Goal: Task Accomplishment & Management: Manage account settings

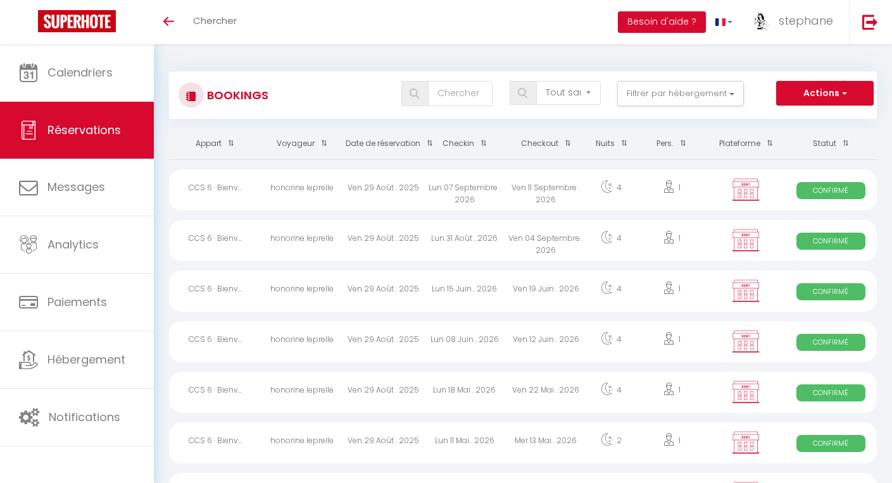
select select "not_cancelled"
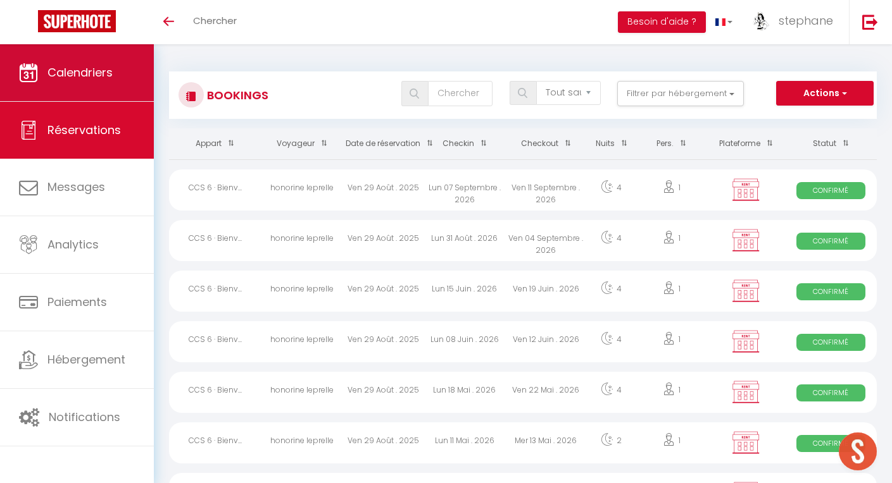
click at [69, 73] on span "Calendriers" at bounding box center [79, 73] width 65 height 16
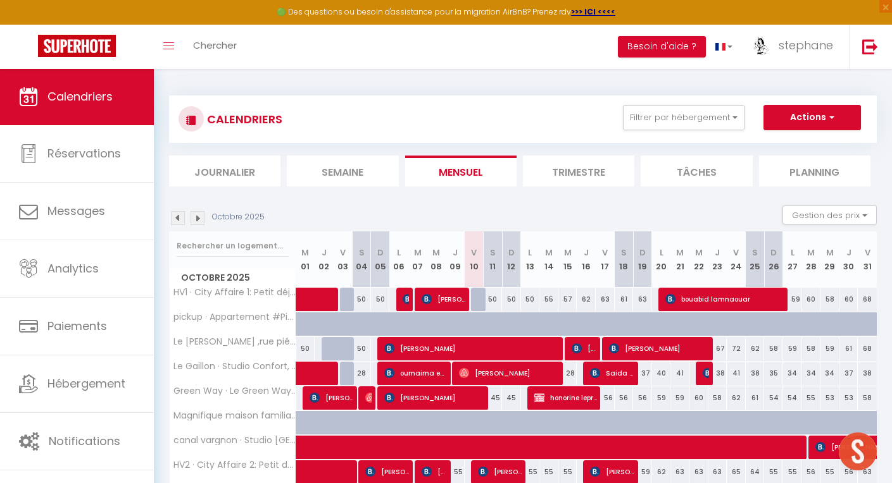
click at [345, 170] on li "Semaine" at bounding box center [342, 171] width 111 height 31
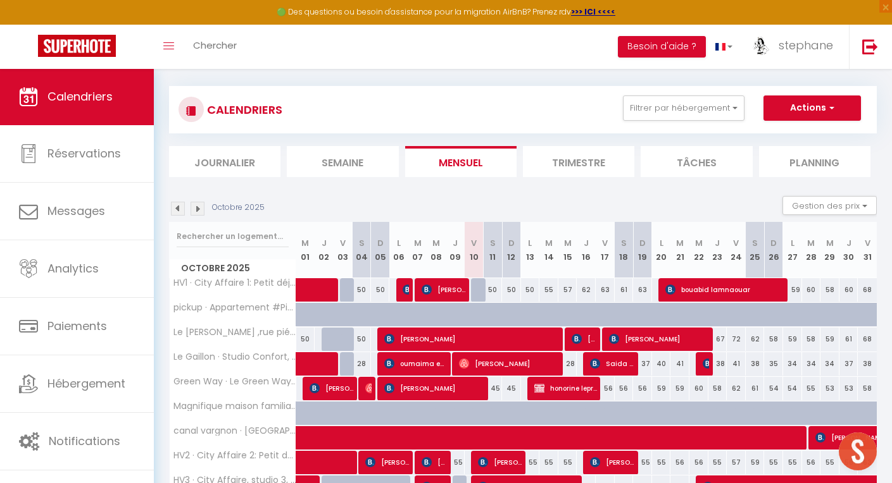
scroll to position [9, 0]
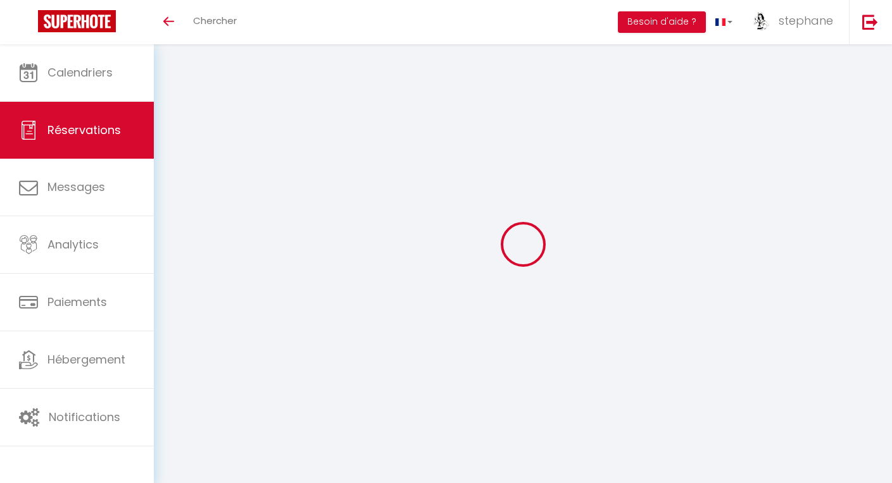
select select "not_cancelled"
